Goal: Entertainment & Leisure: Browse casually

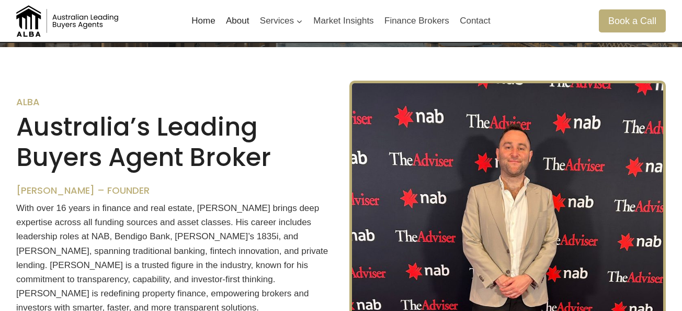
scroll to position [249, 0]
click at [27, 21] on img at bounding box center [68, 20] width 105 height 31
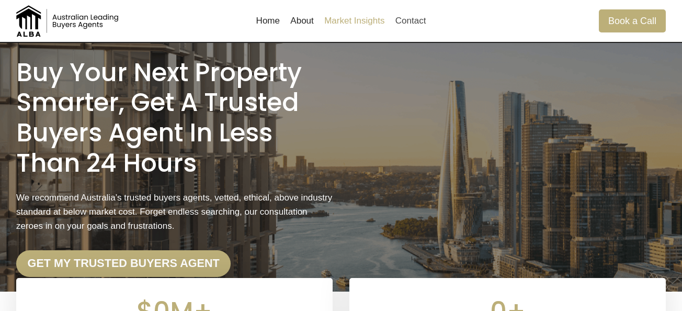
click at [335, 26] on link "Market Insights" at bounding box center [354, 20] width 71 height 25
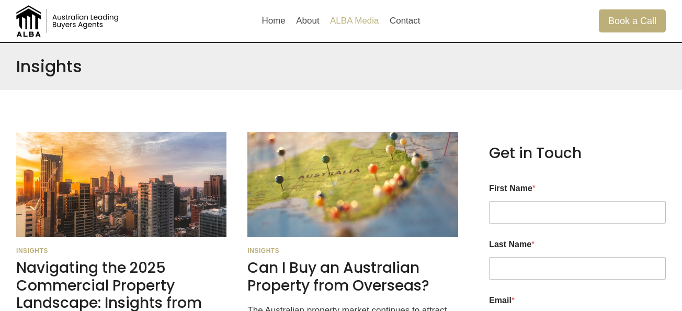
click at [356, 20] on link "ALBA Media" at bounding box center [355, 20] width 60 height 25
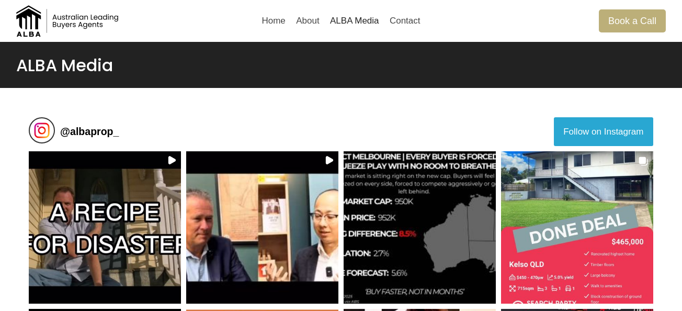
click at [582, 134] on button "Follow on Instagram" at bounding box center [603, 131] width 99 height 28
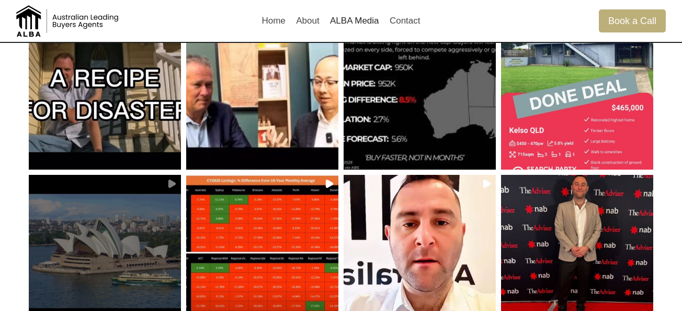
scroll to position [132, 0]
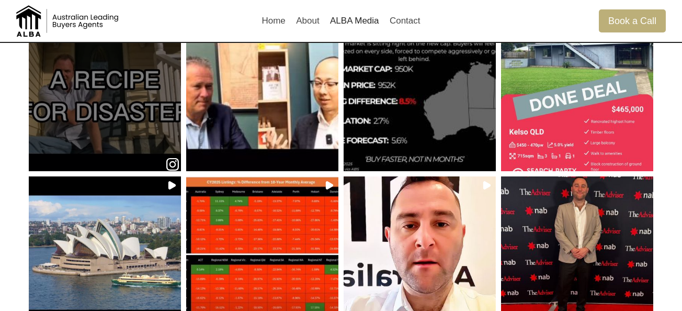
click at [149, 130] on div at bounding box center [105, 94] width 148 height 89
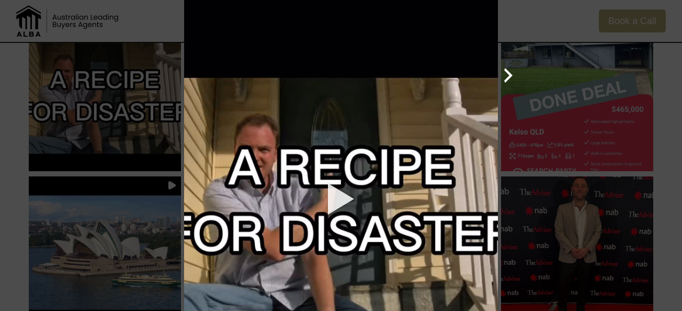
scroll to position [96, 0]
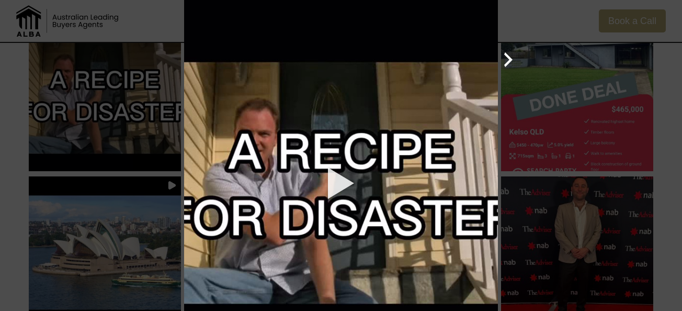
click at [344, 175] on div at bounding box center [341, 182] width 314 height 557
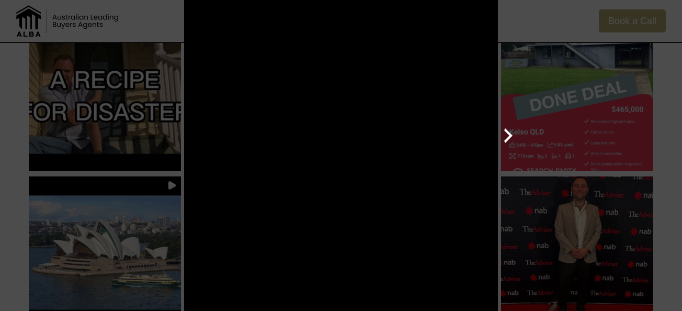
scroll to position [0, 0]
click at [666, 11] on icon "Close popup" at bounding box center [669, 13] width 10 height 10
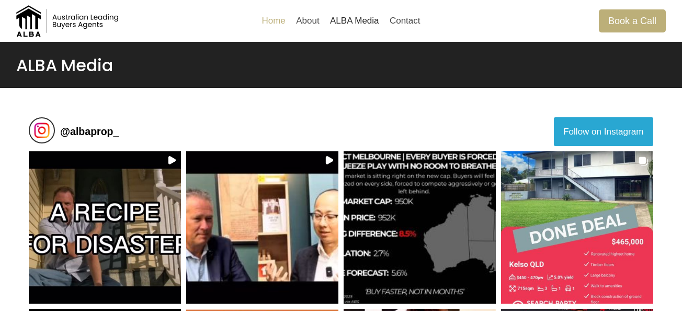
click at [286, 23] on link "Home" at bounding box center [273, 20] width 35 height 25
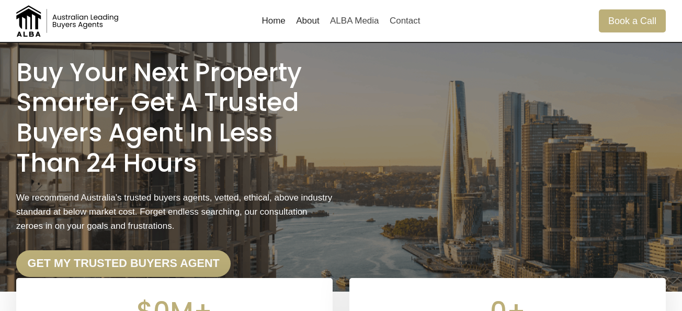
click at [315, 20] on link "About" at bounding box center [308, 20] width 34 height 25
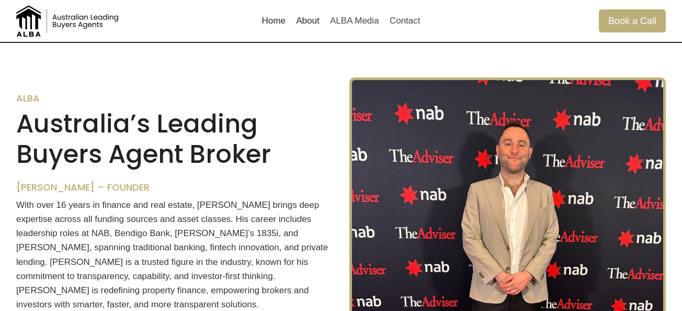
scroll to position [652, 0]
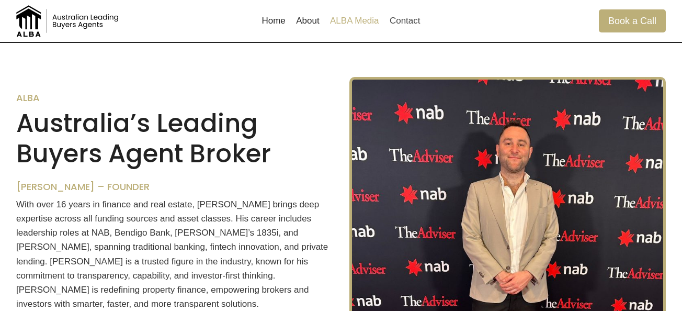
click at [347, 17] on link "ALBA Media" at bounding box center [355, 20] width 60 height 25
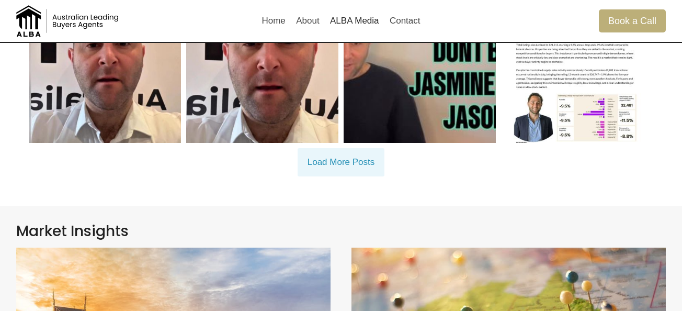
scroll to position [470, 0]
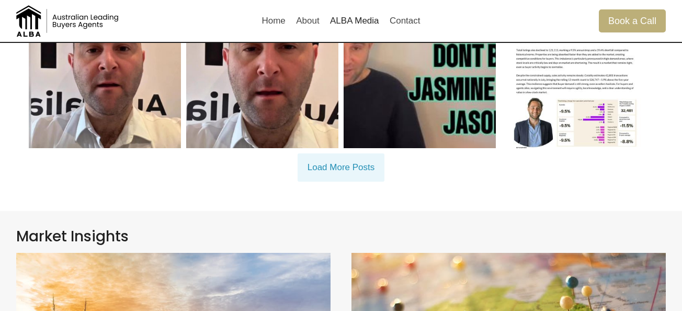
click at [359, 172] on span "Load More Posts" at bounding box center [342, 167] width 68 height 10
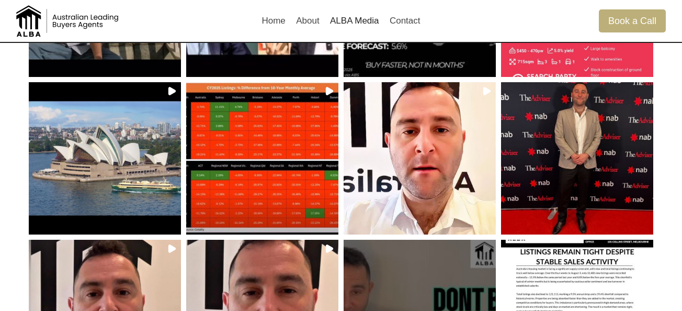
scroll to position [0, 0]
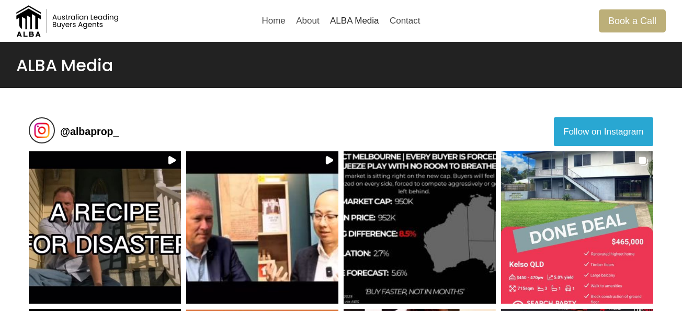
click at [81, 64] on h1 "ALBA Media" at bounding box center [341, 65] width 650 height 20
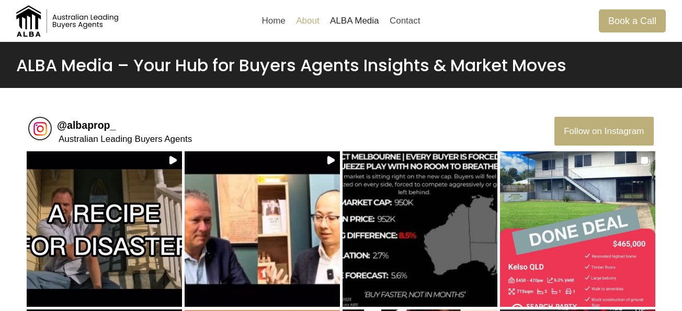
click at [298, 24] on link "About" at bounding box center [308, 20] width 34 height 25
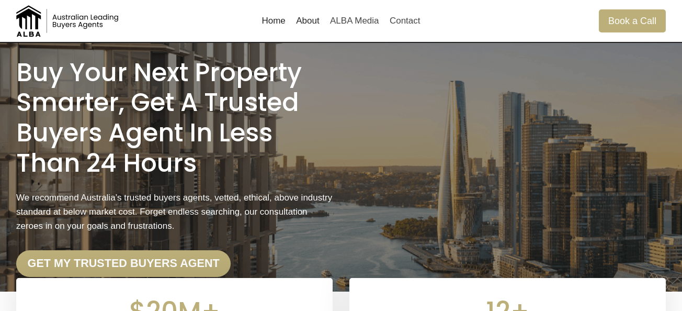
click at [303, 15] on link "About" at bounding box center [308, 20] width 34 height 25
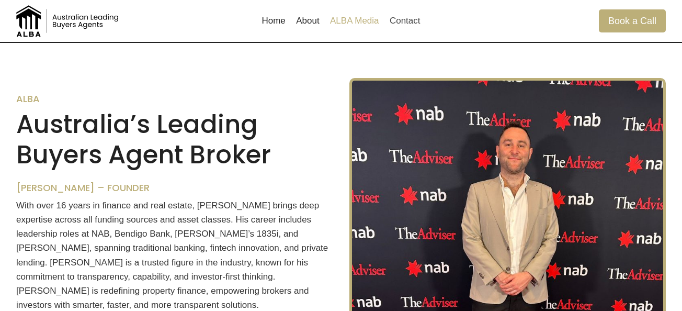
scroll to position [652, 0]
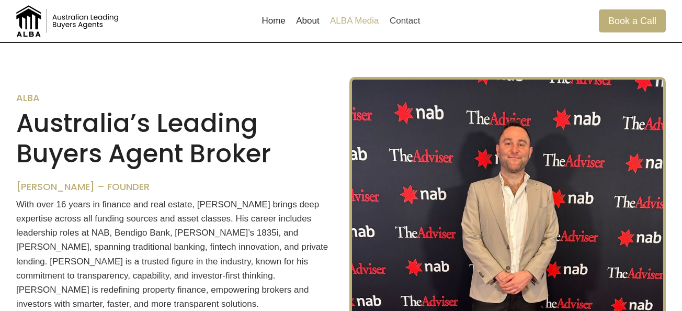
click at [354, 29] on link "ALBA Media" at bounding box center [355, 20] width 60 height 25
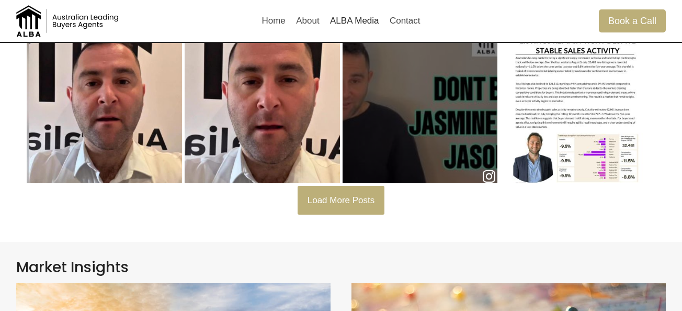
scroll to position [436, 0]
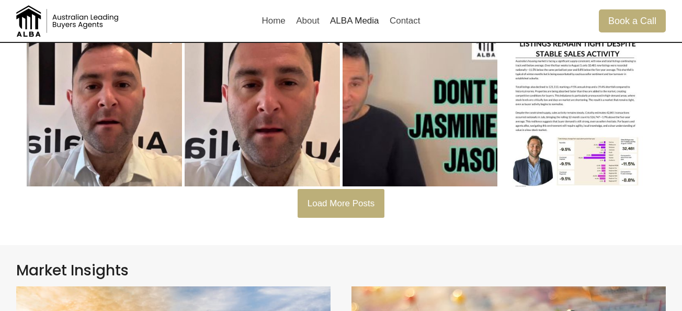
click at [356, 215] on button "Load More Posts" at bounding box center [341, 203] width 87 height 28
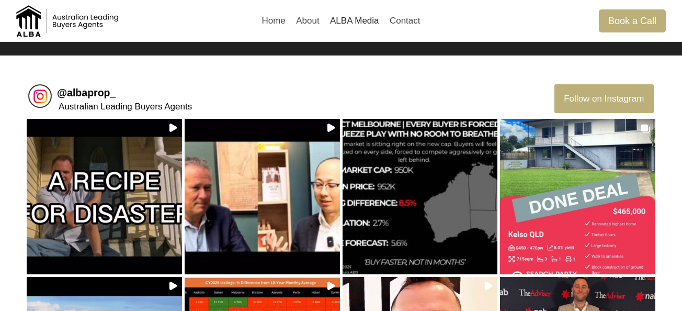
scroll to position [0, 0]
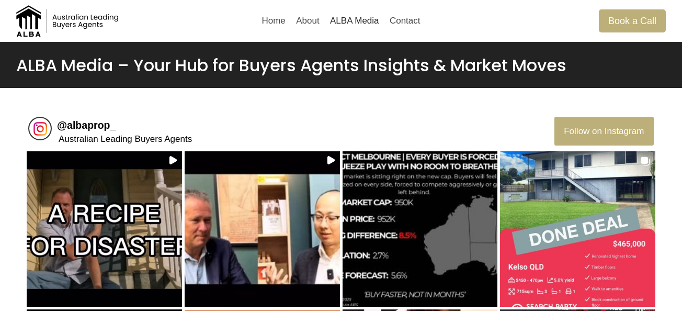
click at [596, 68] on h1 "ALBA Media – Your Hub for Buyers Agents Insights & Market Moves" at bounding box center [341, 65] width 650 height 20
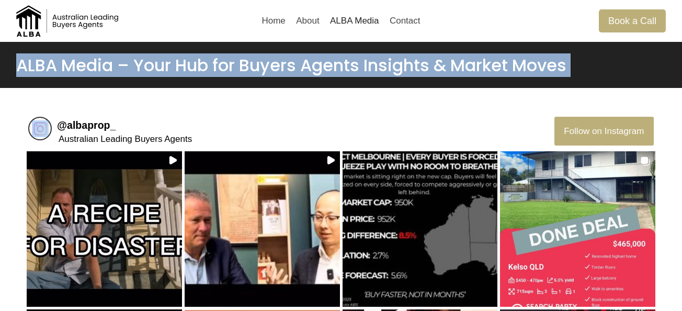
click at [596, 68] on h1 "ALBA Media – Your Hub for Buyers Agents Insights & Market Moves" at bounding box center [341, 65] width 650 height 20
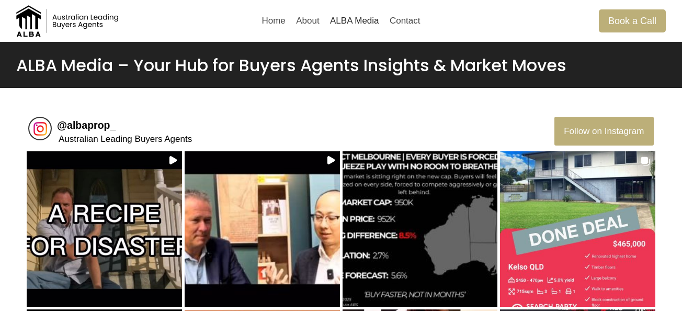
click at [306, 122] on div "@ albaprop_ Australian Leading Buyers Agents" at bounding box center [291, 132] width 526 height 30
click at [286, 27] on link "Home" at bounding box center [273, 20] width 35 height 25
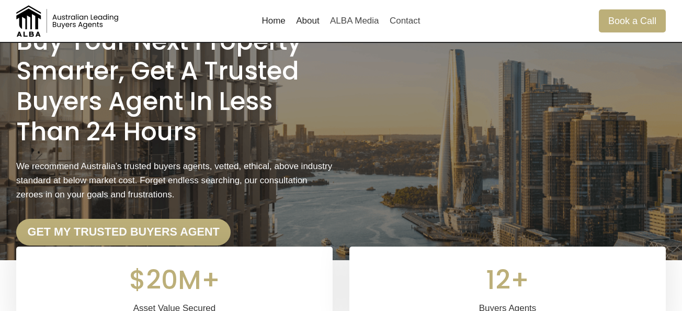
scroll to position [33, 0]
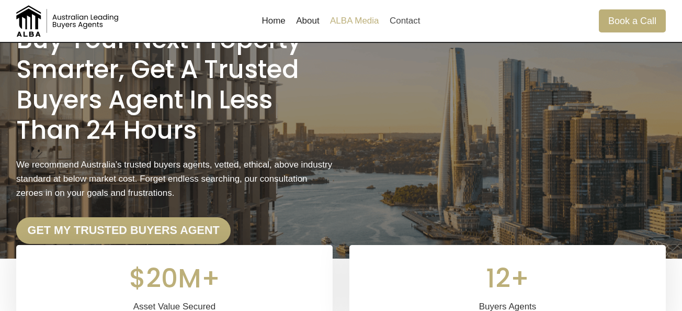
click at [370, 23] on link "ALBA Media" at bounding box center [355, 20] width 60 height 25
